Goal: Check status: Check status

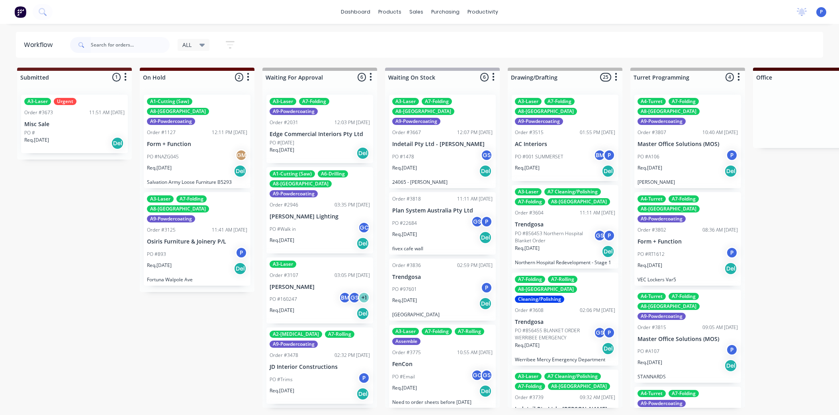
click at [141, 48] on input "text" at bounding box center [130, 45] width 79 height 16
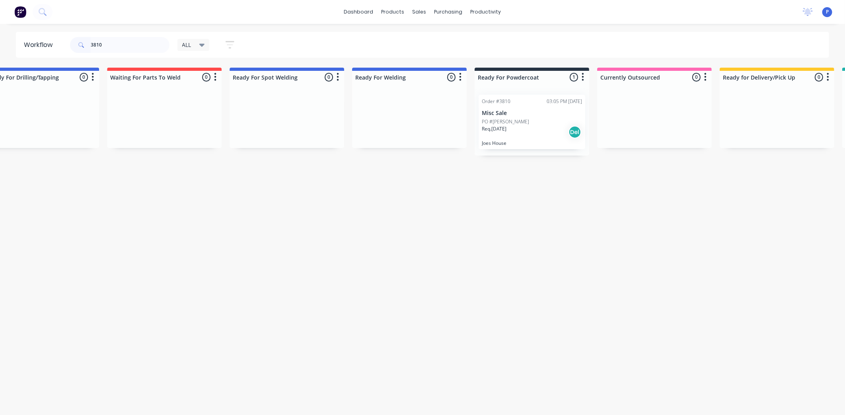
scroll to position [0, 1529]
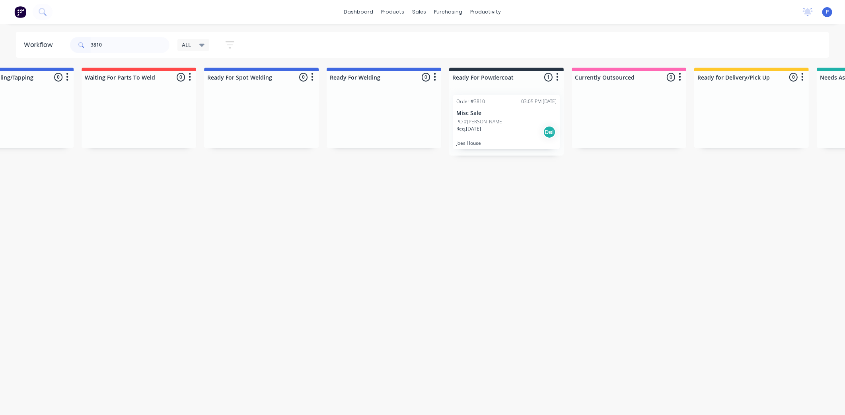
type input "3810"
click at [490, 125] on div "PO #[PERSON_NAME]" at bounding box center [507, 121] width 100 height 7
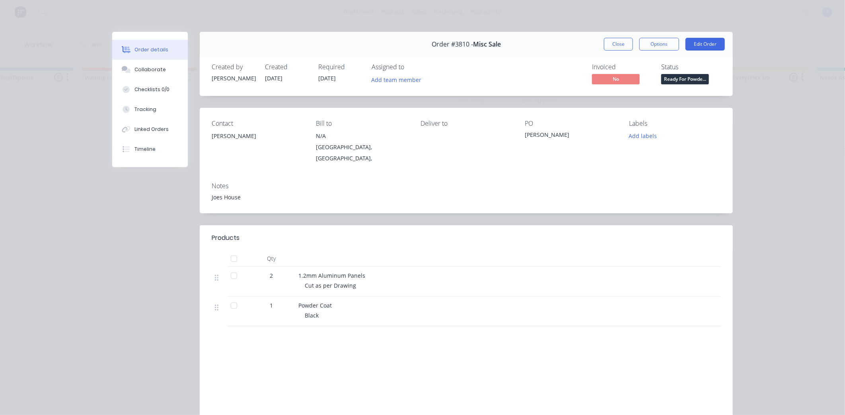
click at [232, 251] on div at bounding box center [234, 259] width 16 height 16
drag, startPoint x: 119, startPoint y: 106, endPoint x: 197, endPoint y: 150, distance: 89.7
click at [123, 108] on icon at bounding box center [126, 109] width 7 height 7
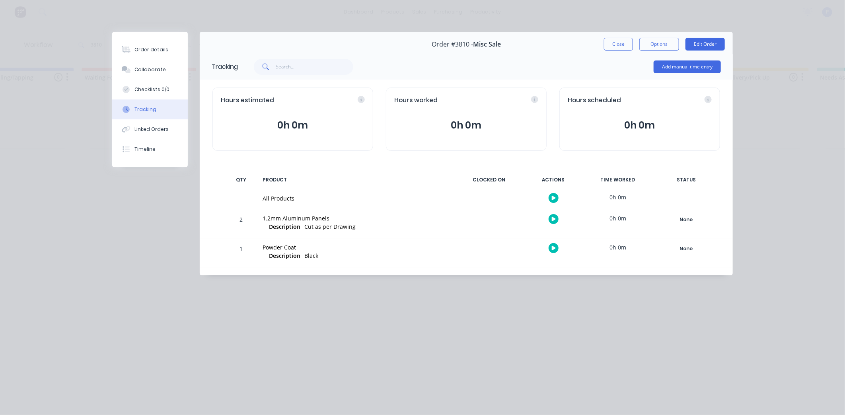
click at [698, 201] on div "All Products 0h 0m" at bounding box center [466, 198] width 533 height 21
click at [677, 224] on div "None" at bounding box center [686, 220] width 57 height 10
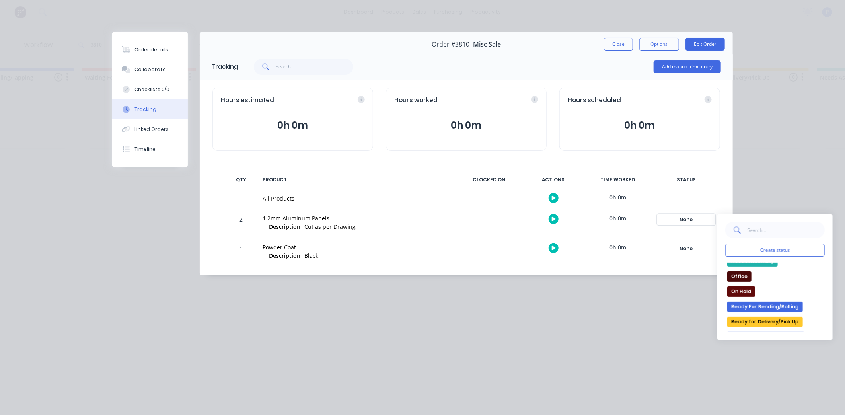
scroll to position [101, 0]
click at [754, 318] on button "Ready for Delivery/Pick Up" at bounding box center [766, 318] width 76 height 10
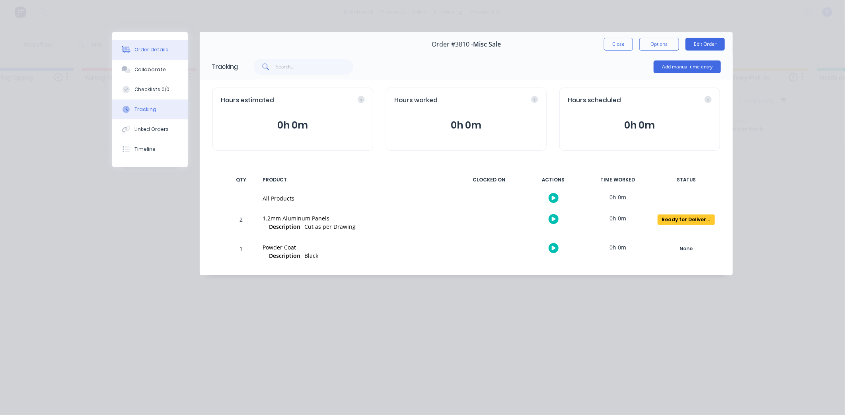
click at [158, 45] on button "Order details" at bounding box center [150, 50] width 76 height 20
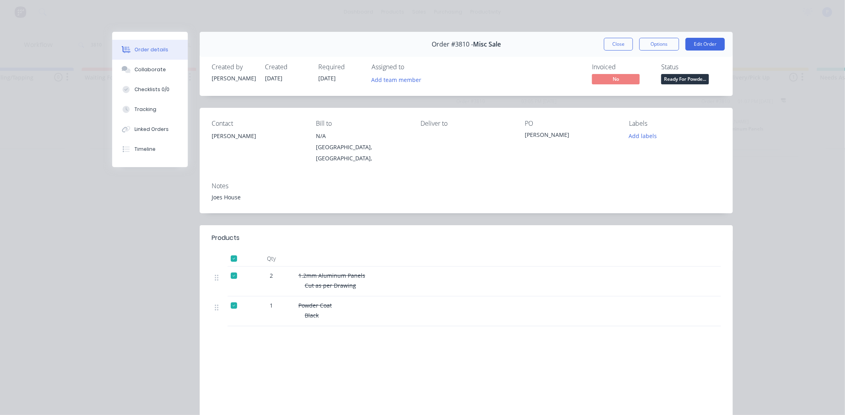
click at [675, 69] on div "Status" at bounding box center [692, 67] width 60 height 8
click at [676, 77] on span "Ready For Powde..." at bounding box center [686, 79] width 48 height 10
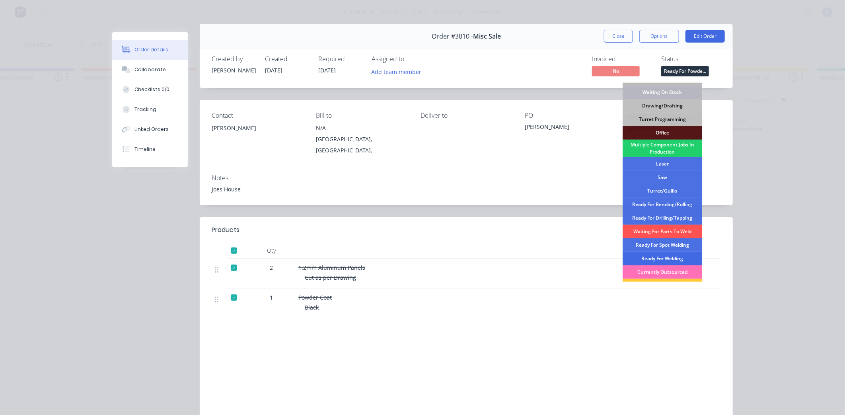
scroll to position [39, 0]
click at [646, 279] on div "Ready for Delivery/Pick Up" at bounding box center [663, 285] width 80 height 14
